Goal: Find specific page/section: Find specific page/section

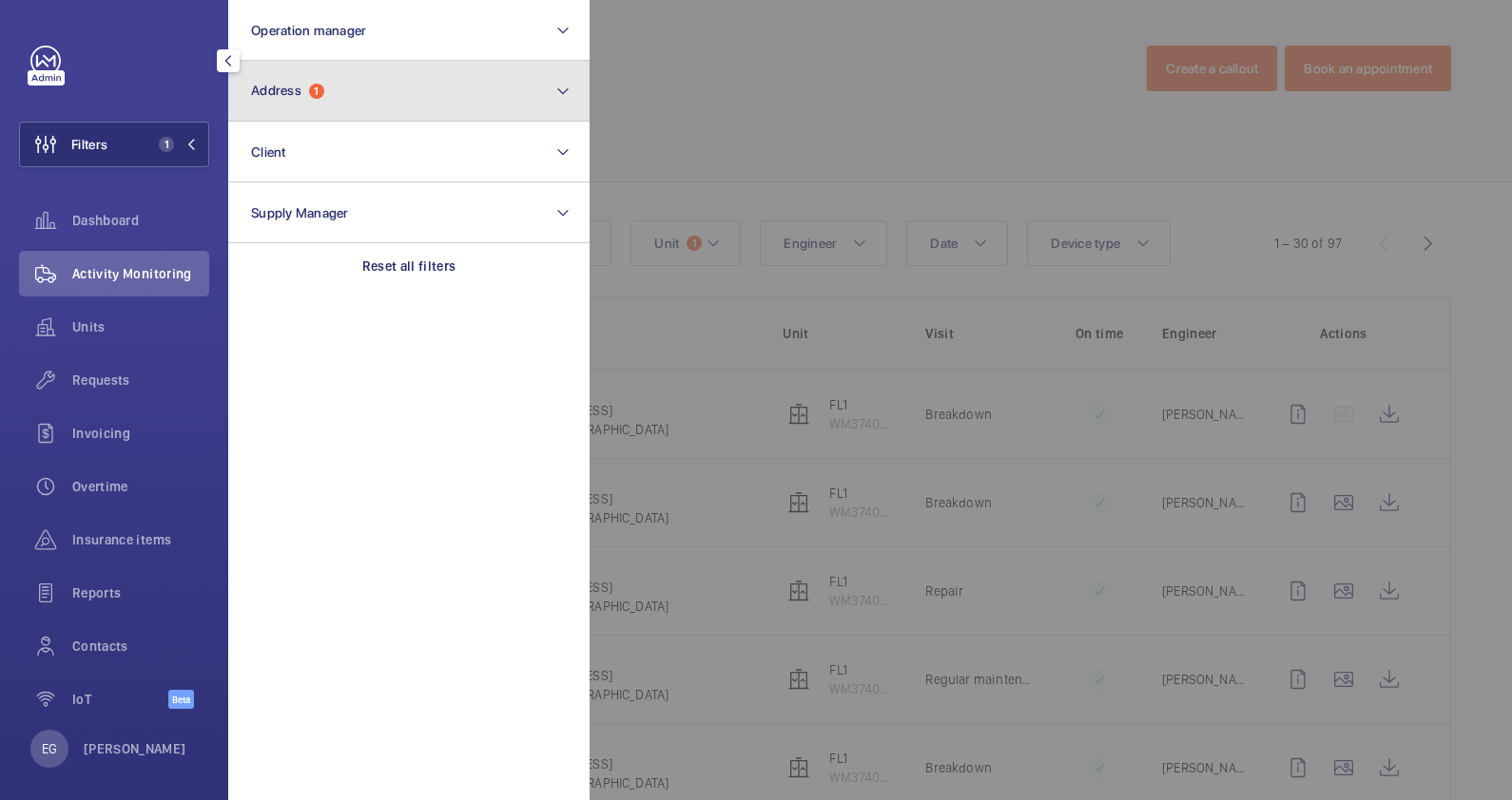
click at [366, 89] on button "Address 1" at bounding box center [409, 91] width 362 height 61
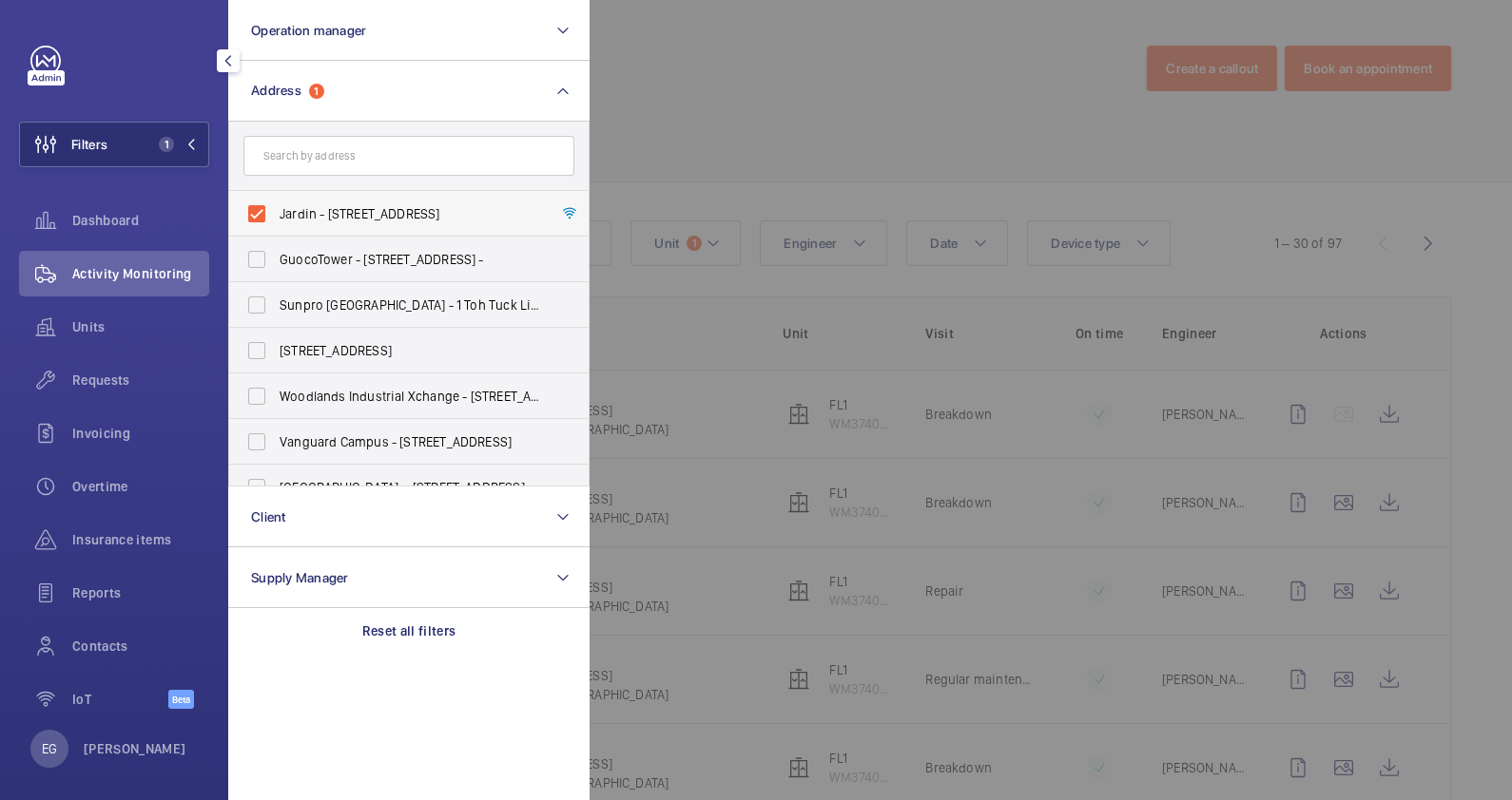
click at [382, 207] on span "Jardin - [STREET_ADDRESS]" at bounding box center [411, 214] width 262 height 19
click at [276, 207] on input "Jardin - [STREET_ADDRESS]" at bounding box center [257, 214] width 38 height 38
checkbox input "false"
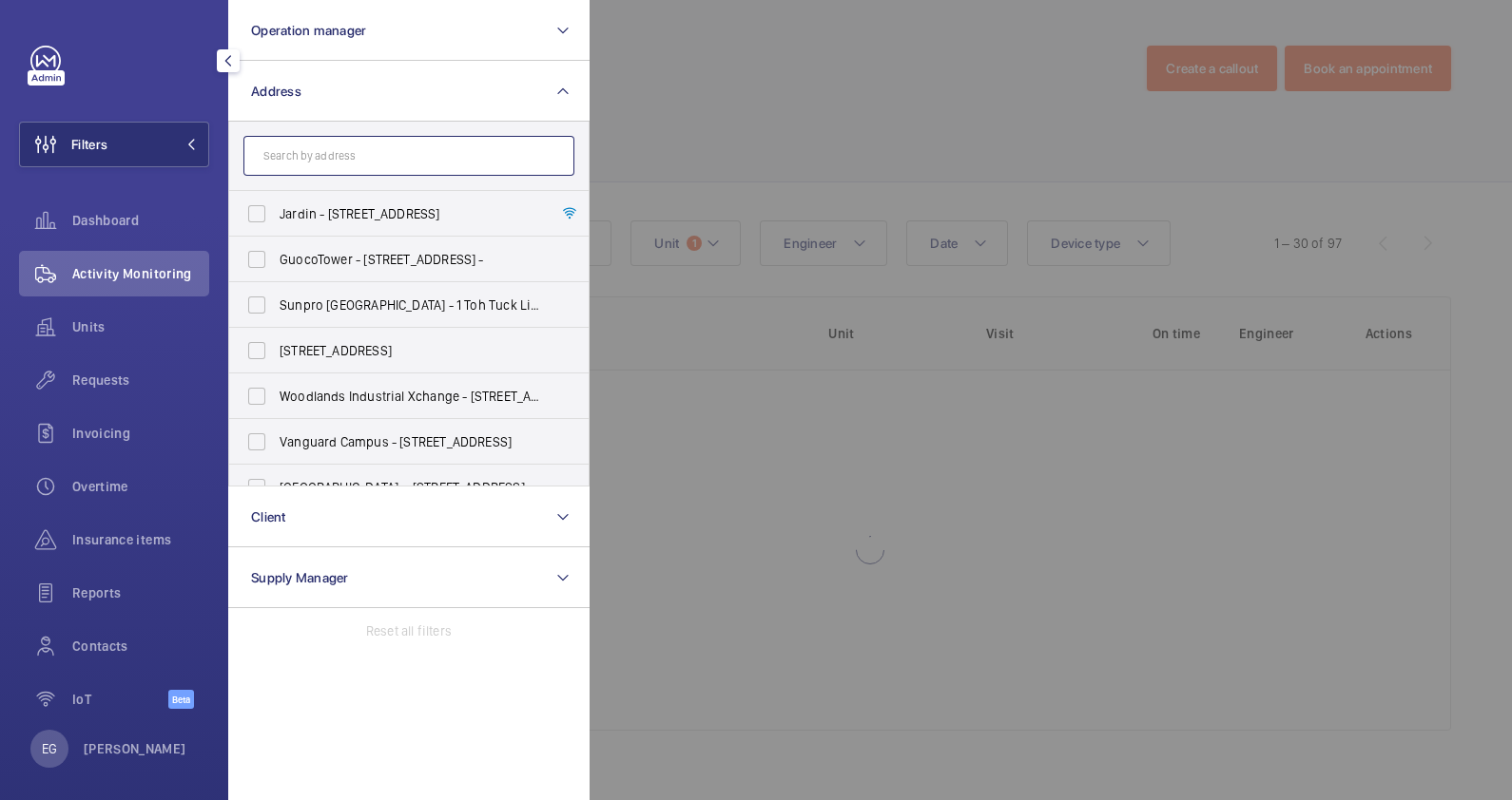
click at [380, 157] on input "text" at bounding box center [409, 156] width 331 height 40
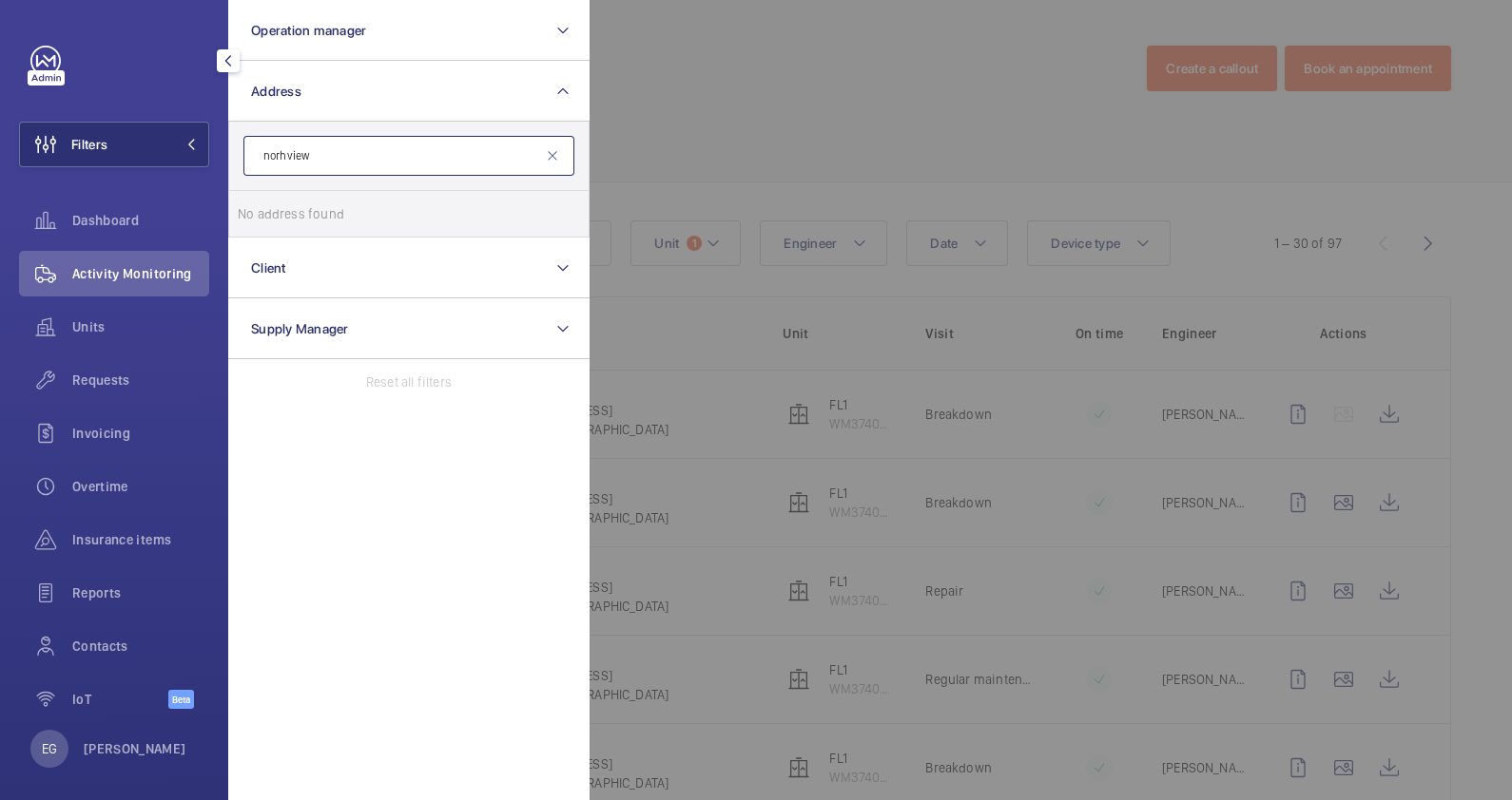
drag, startPoint x: 282, startPoint y: 159, endPoint x: 291, endPoint y: 158, distance: 9.1
click at [281, 154] on input "norhview" at bounding box center [409, 156] width 331 height 40
type input "north view"
click at [365, 213] on span "North View Bizhub - [STREET_ADDRESS]" at bounding box center [411, 214] width 262 height 19
click at [276, 213] on input "North View Bizhub - [STREET_ADDRESS]" at bounding box center [257, 214] width 38 height 38
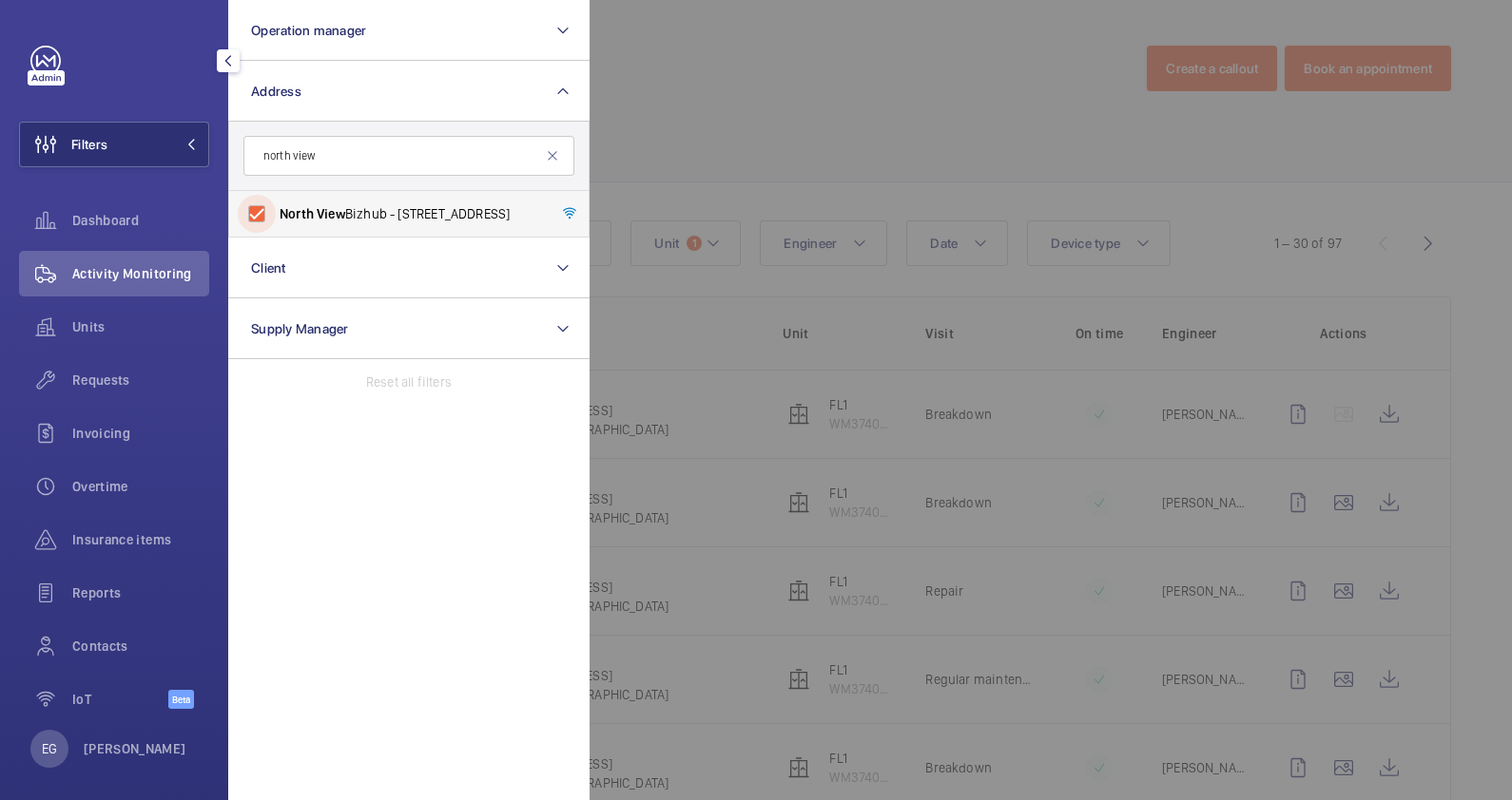
checkbox input "true"
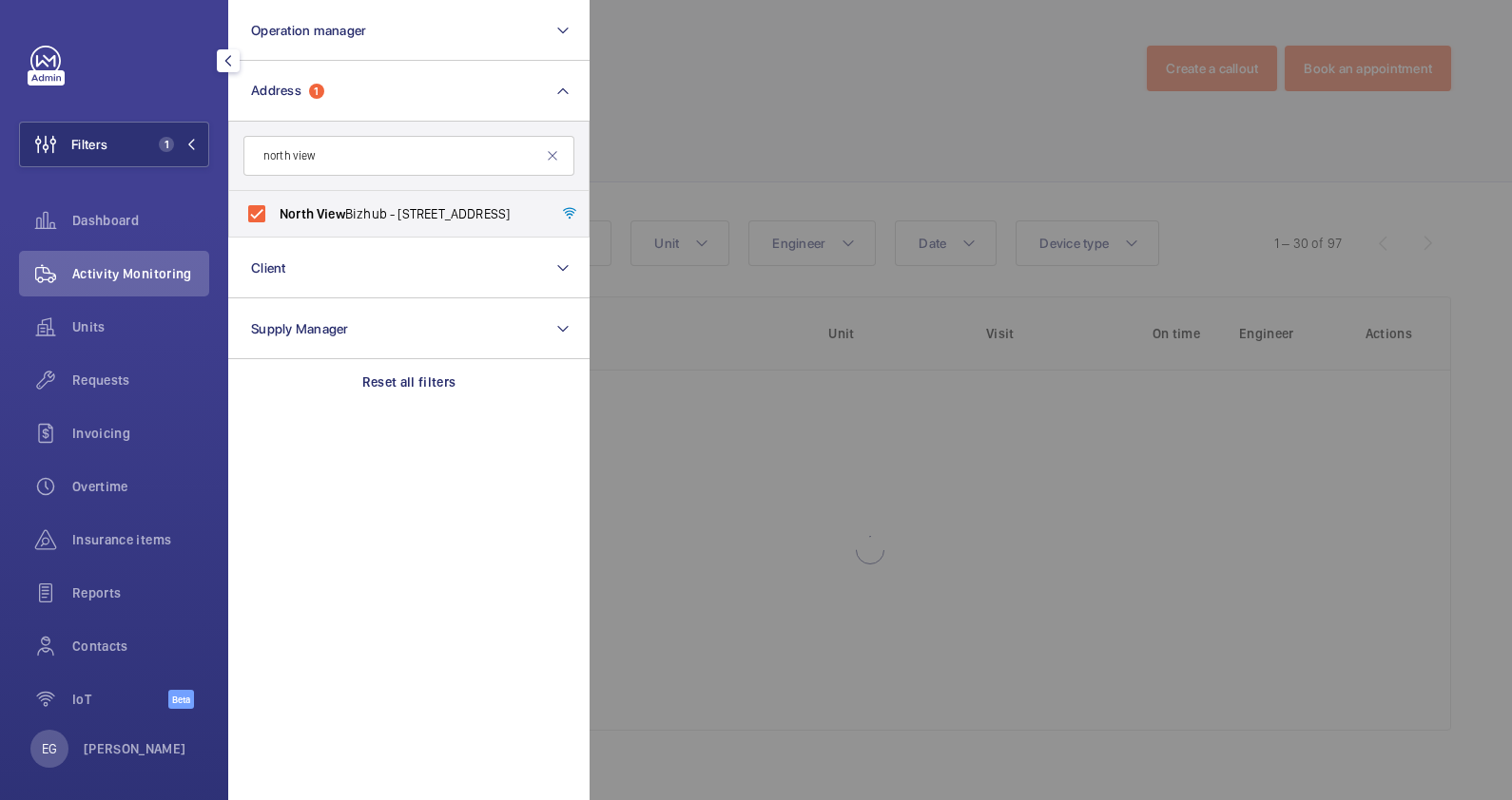
click at [879, 86] on div at bounding box center [1345, 400] width 1512 height 800
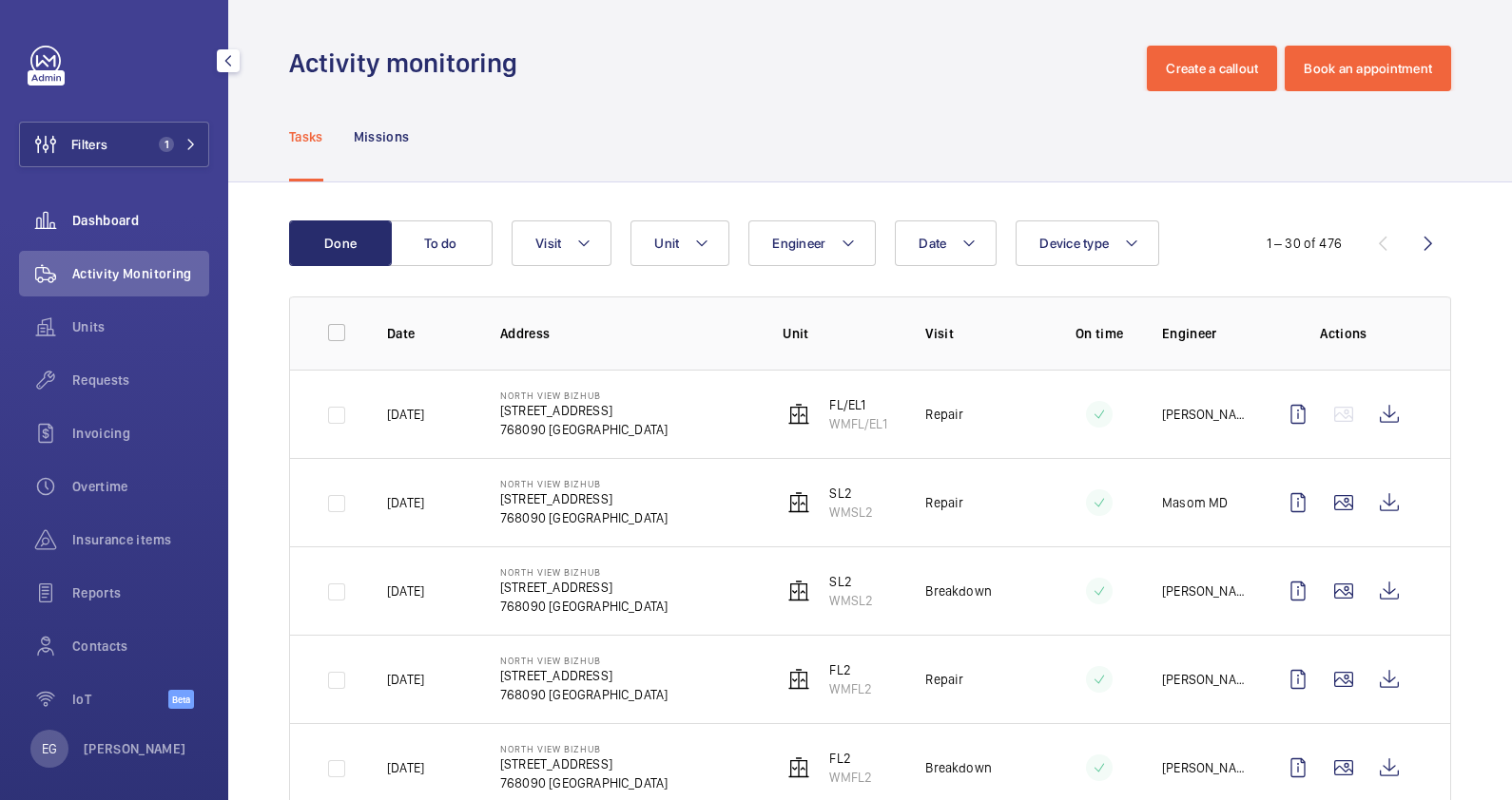
click at [116, 220] on span "Dashboard" at bounding box center [140, 220] width 137 height 19
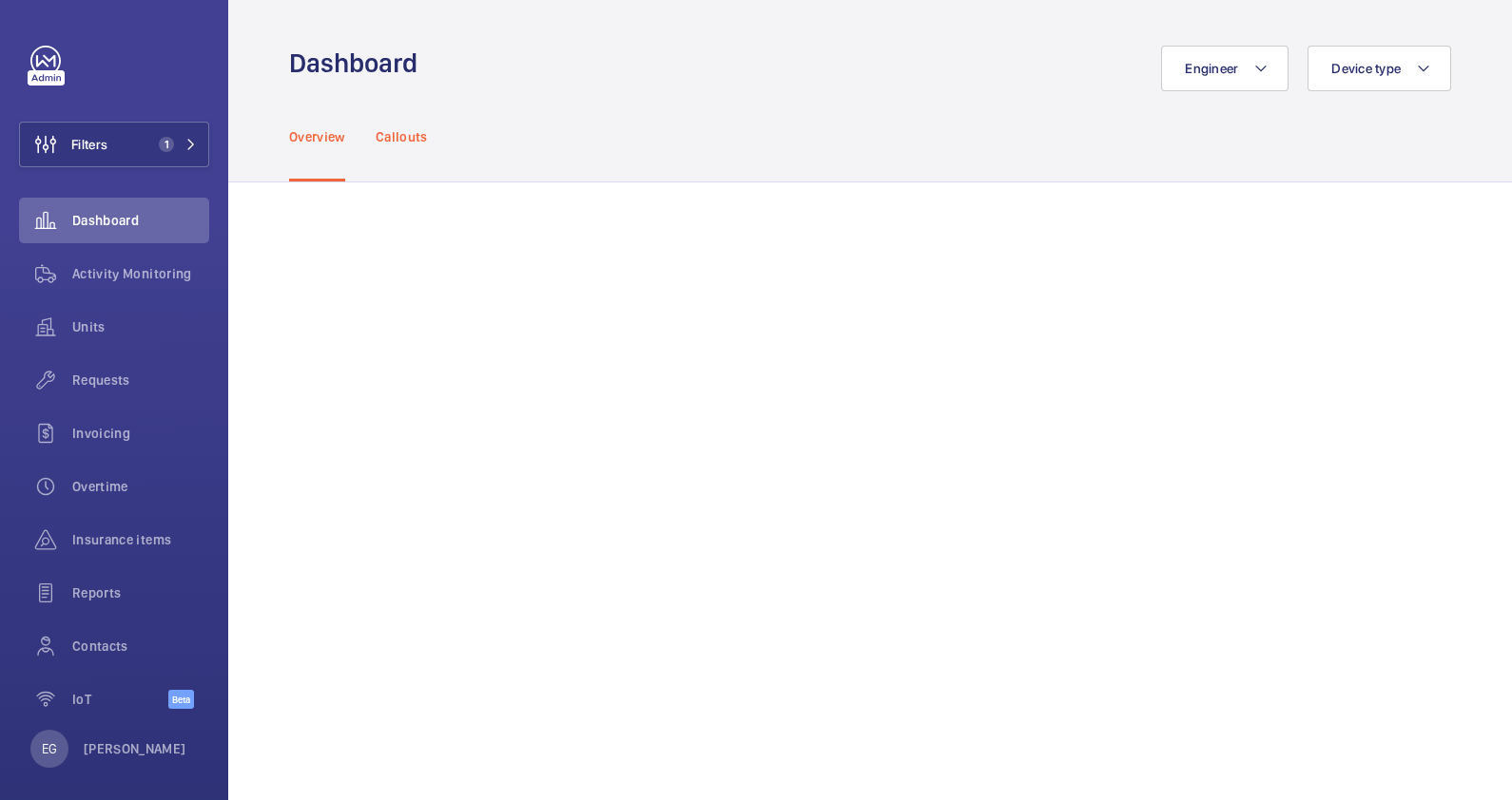
click at [411, 137] on p "Callouts" at bounding box center [402, 137] width 52 height 19
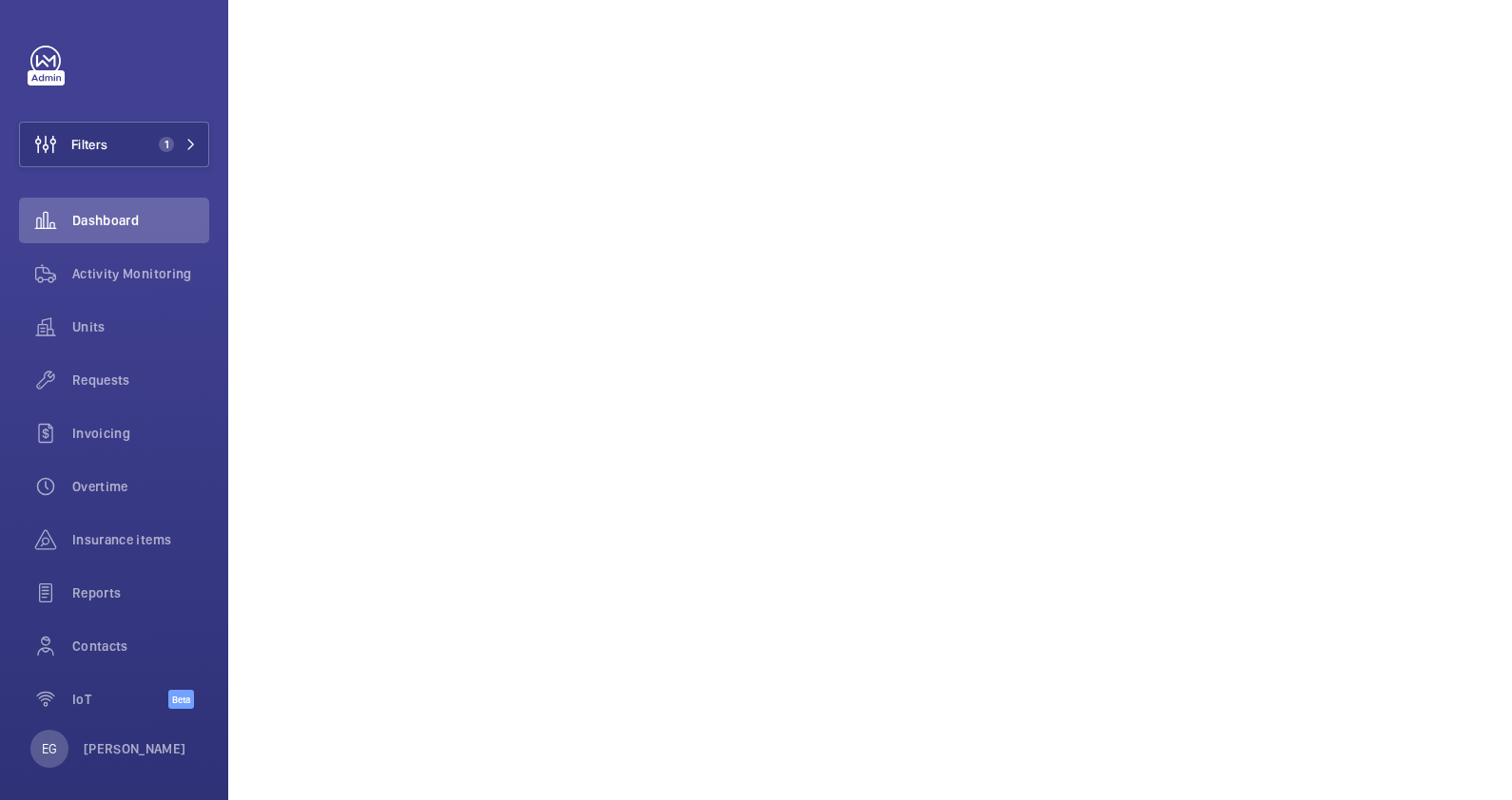
scroll to position [474, 0]
